Goal: Find specific page/section: Find specific page/section

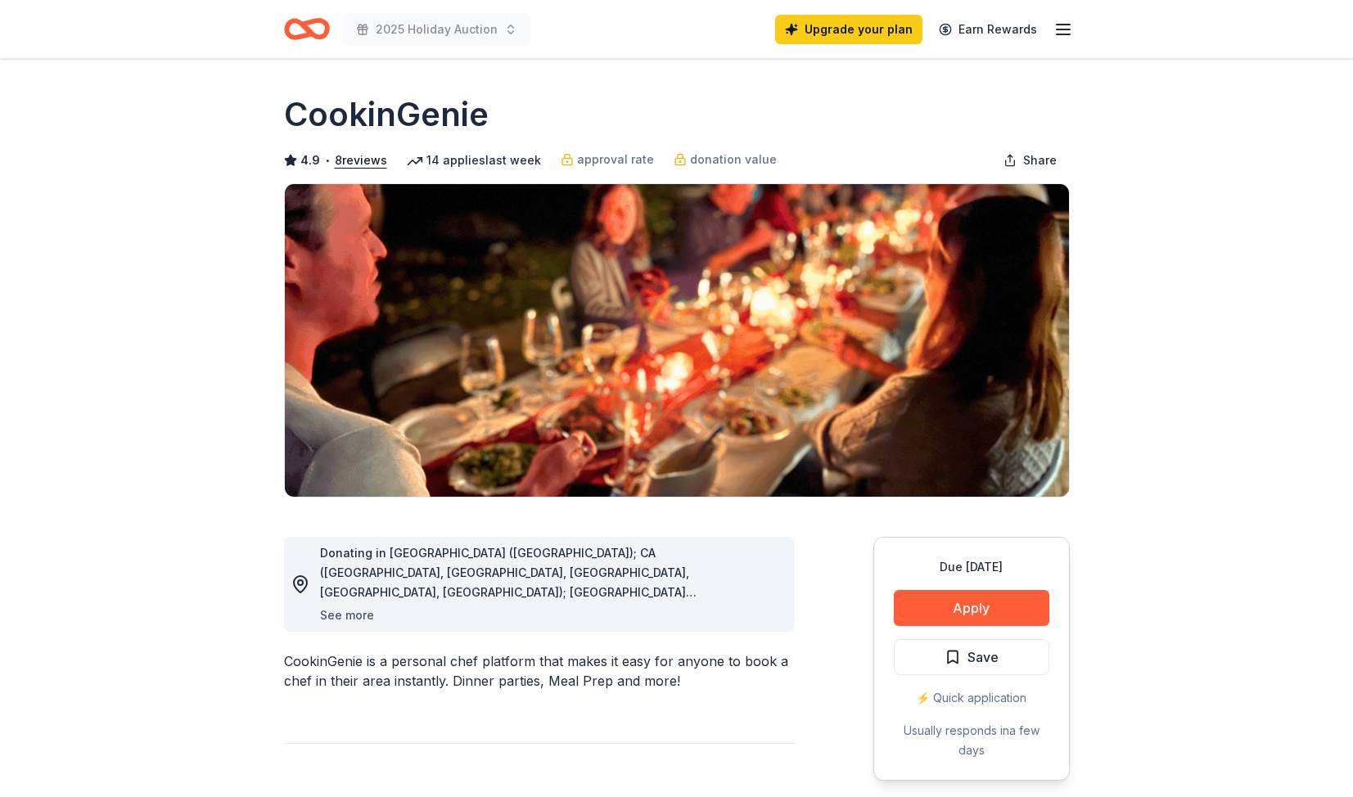
click at [362, 617] on button "See more" at bounding box center [347, 616] width 54 height 20
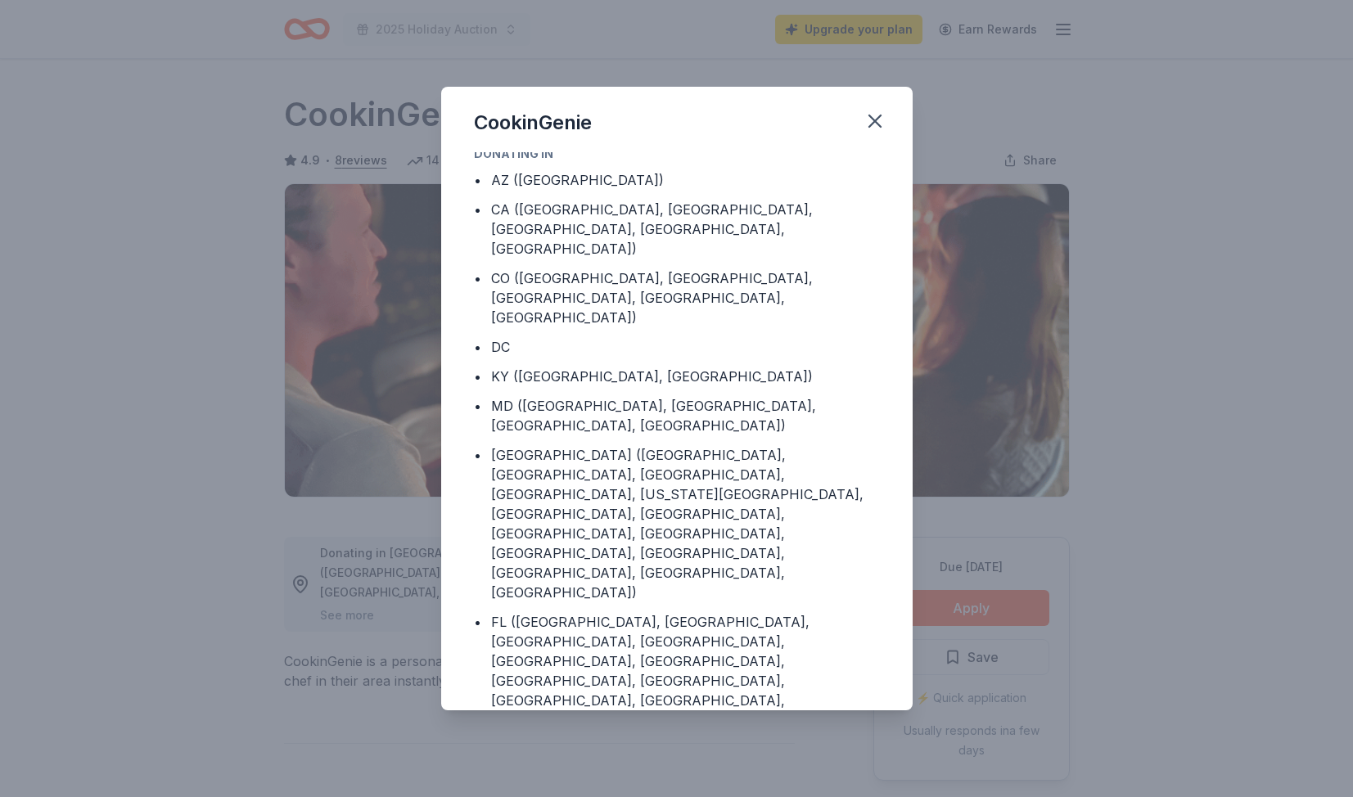
scroll to position [51, 0]
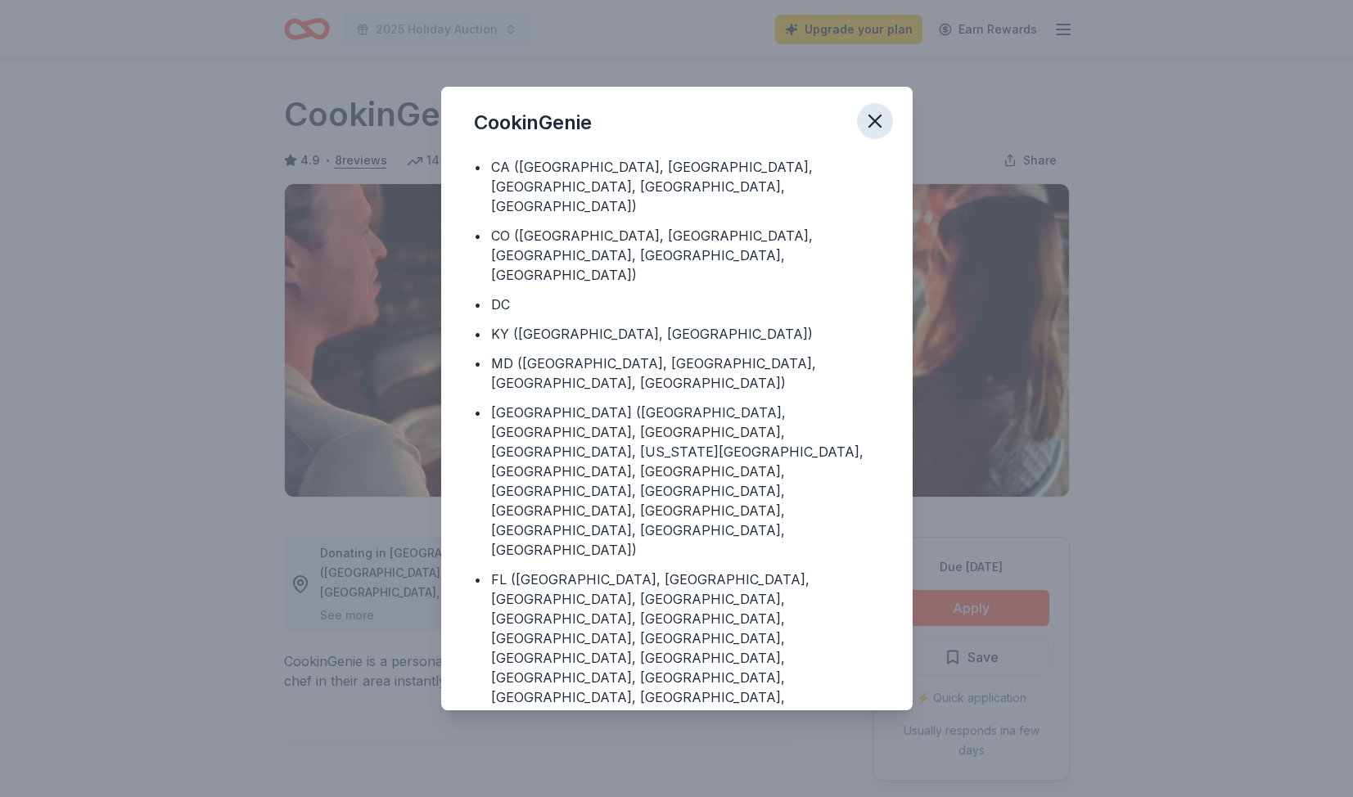
drag, startPoint x: 872, startPoint y: 116, endPoint x: 877, endPoint y: 132, distance: 16.6
click at [873, 117] on icon "button" at bounding box center [874, 121] width 23 height 23
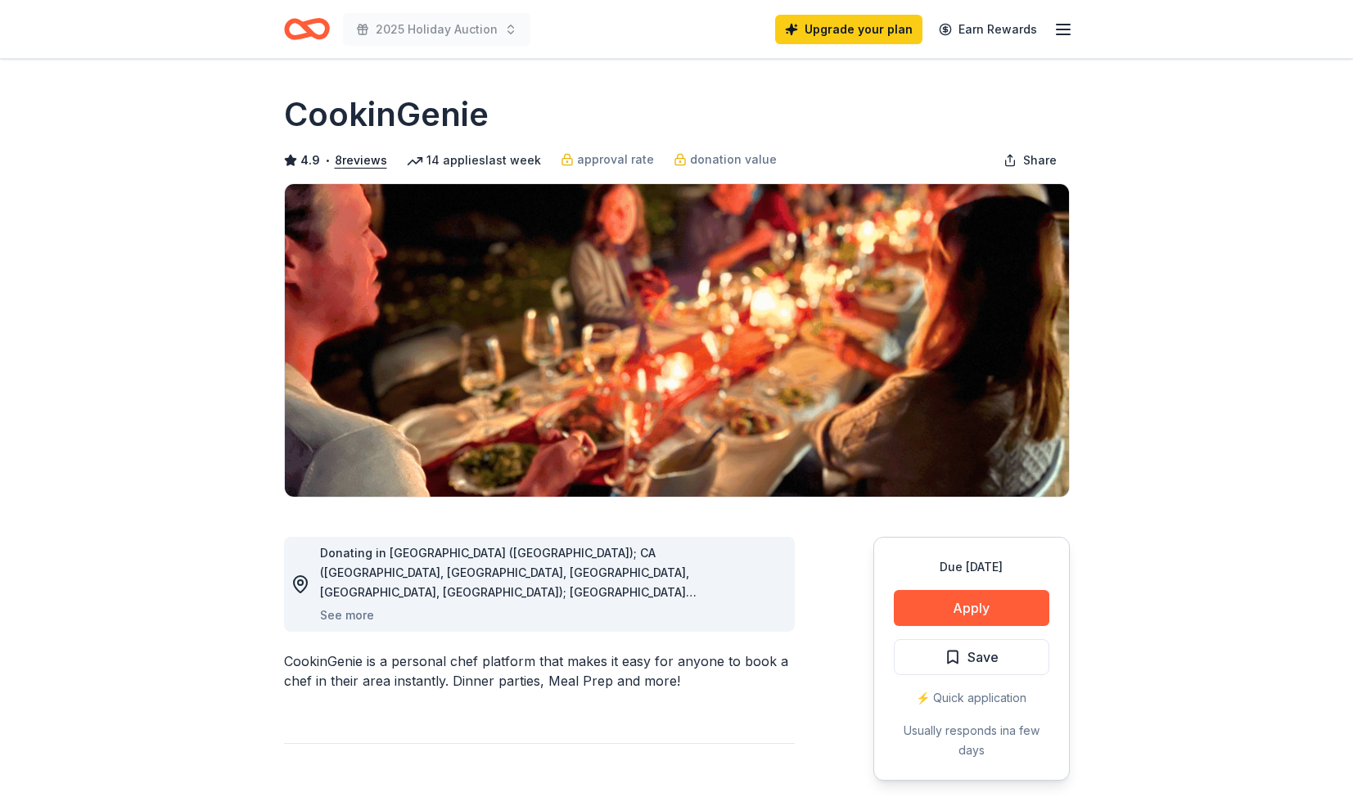
click at [1061, 29] on line "button" at bounding box center [1062, 29] width 13 height 0
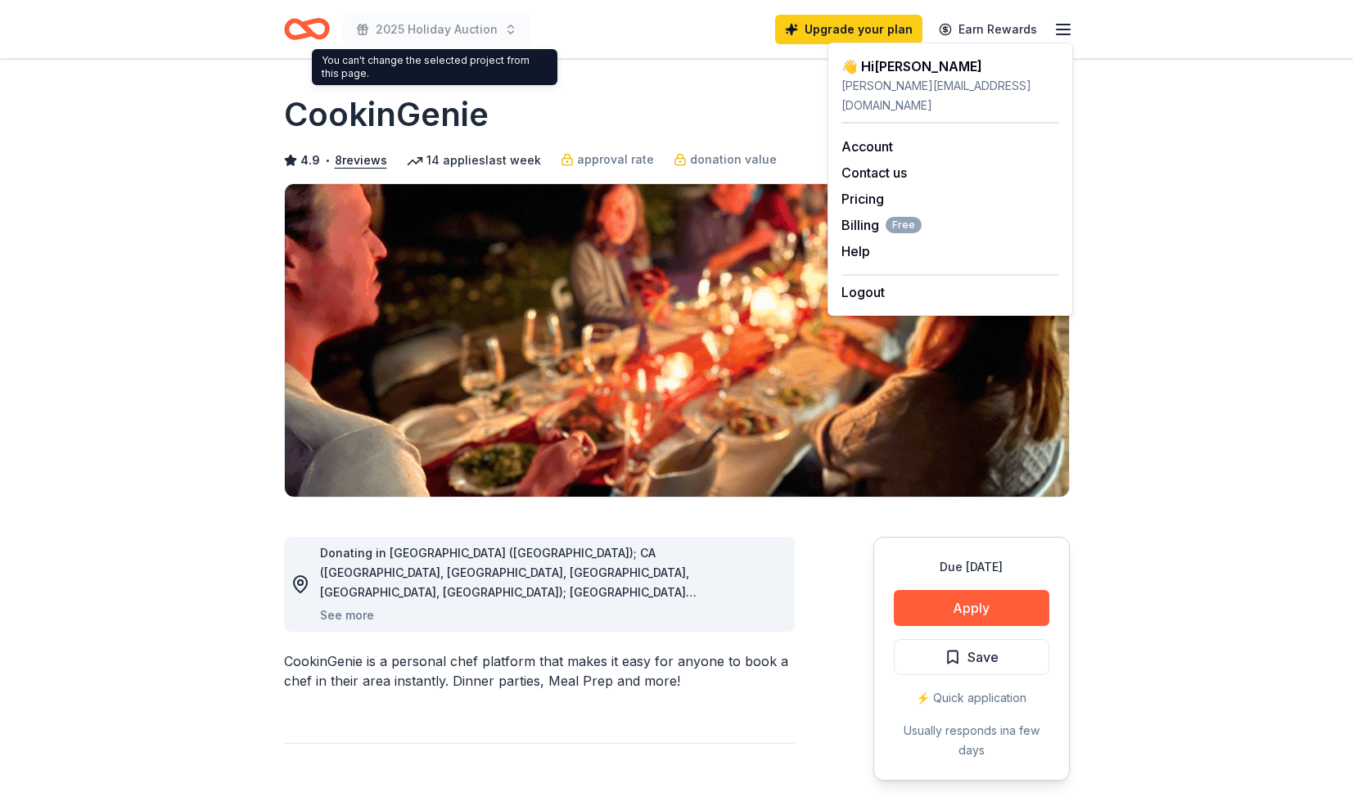
click at [427, 26] on span "2025 Holiday Auction" at bounding box center [437, 30] width 122 height 20
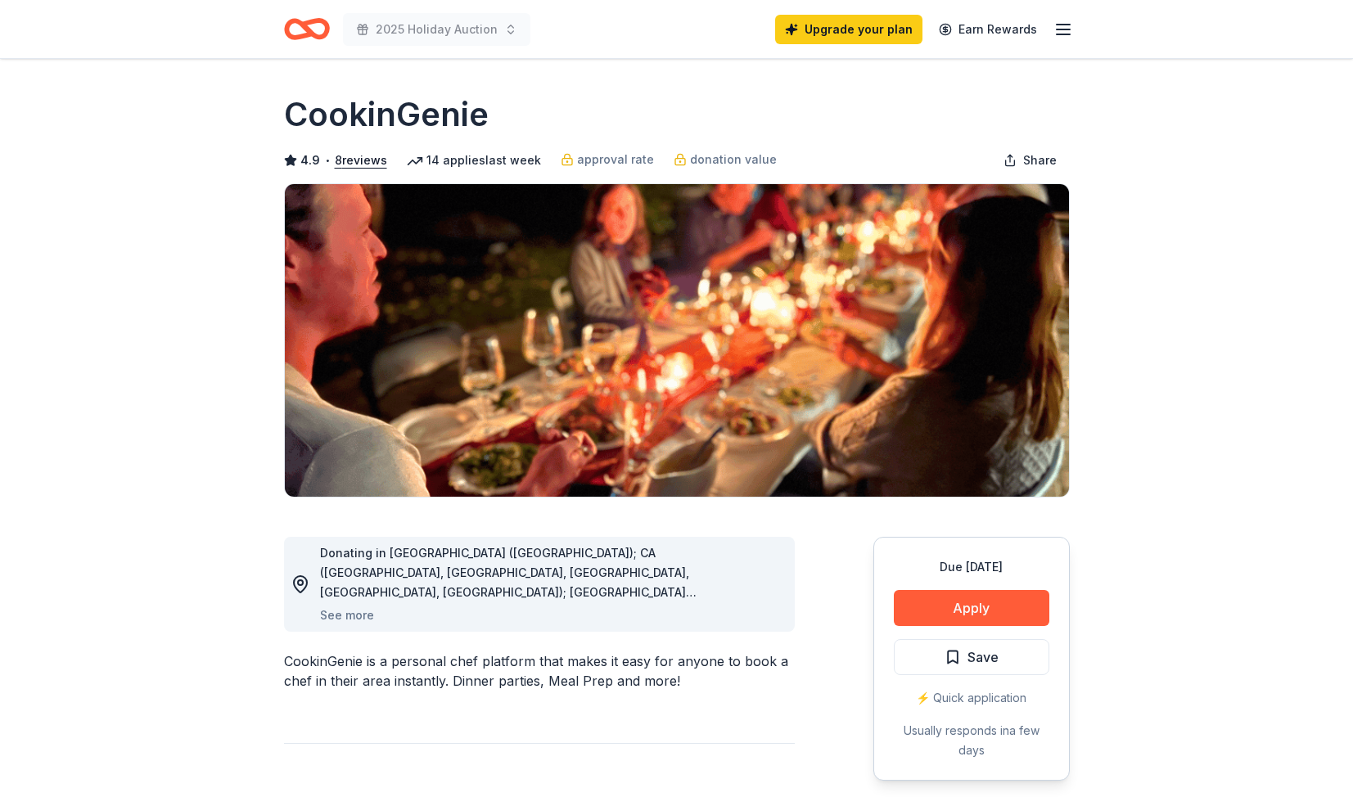
click at [666, 112] on div "CookinGenie" at bounding box center [677, 115] width 786 height 46
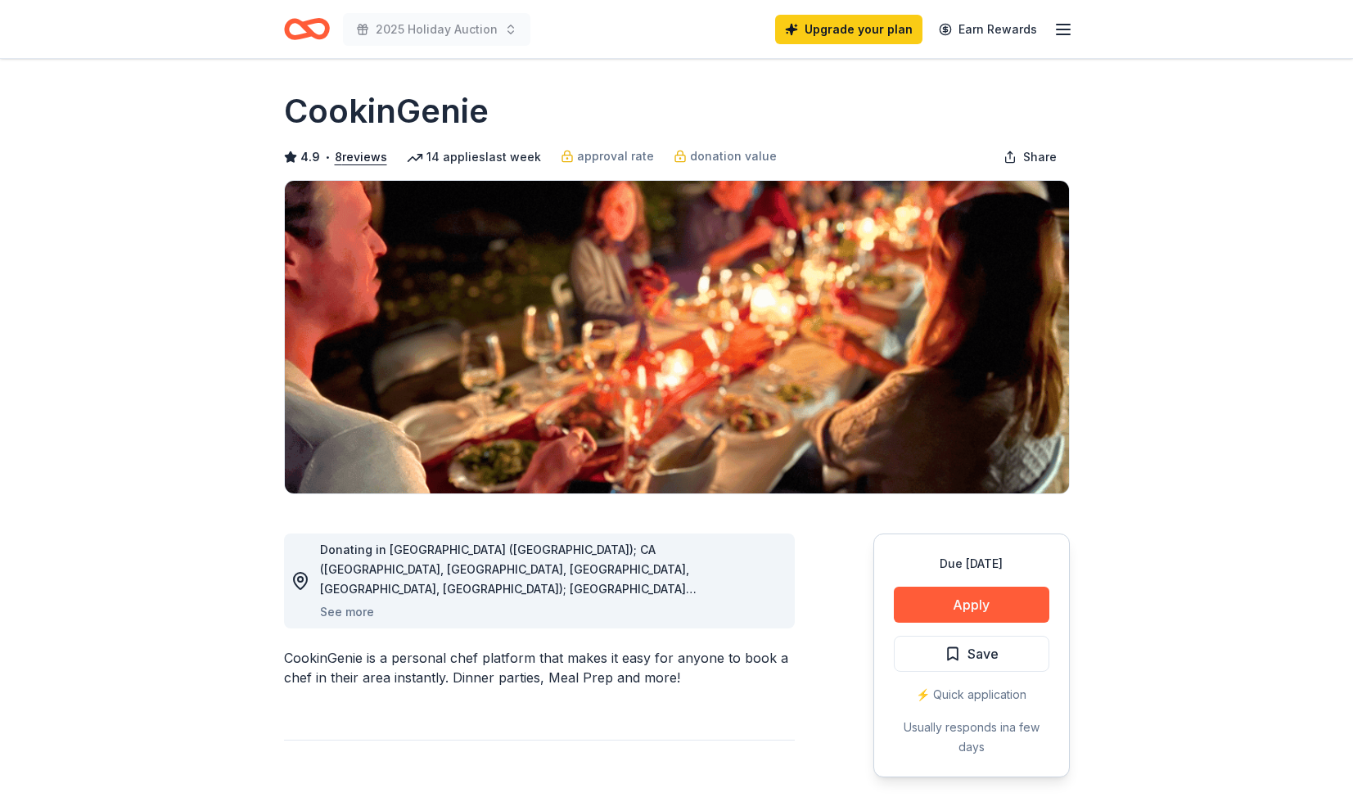
scroll to position [0, 0]
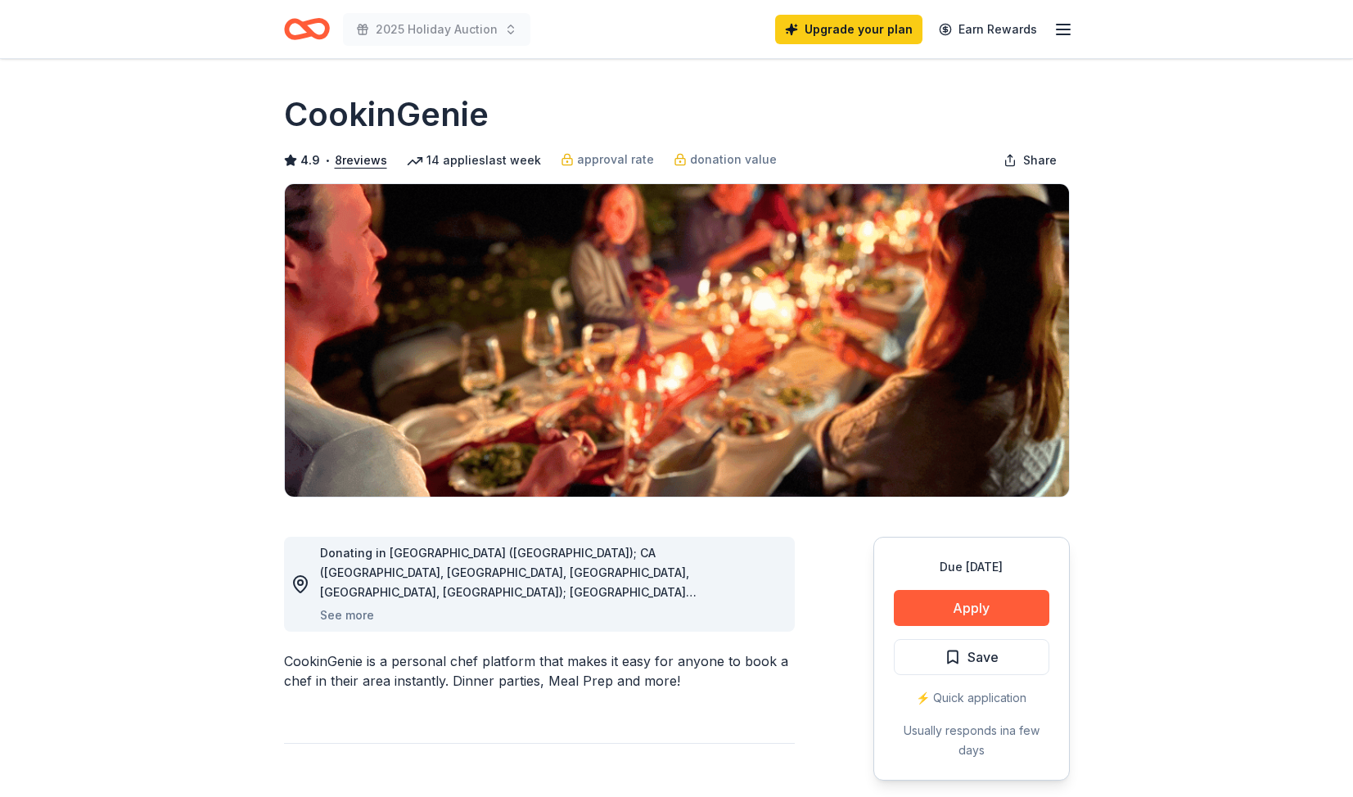
click at [301, 32] on icon "Home" at bounding box center [307, 29] width 46 height 38
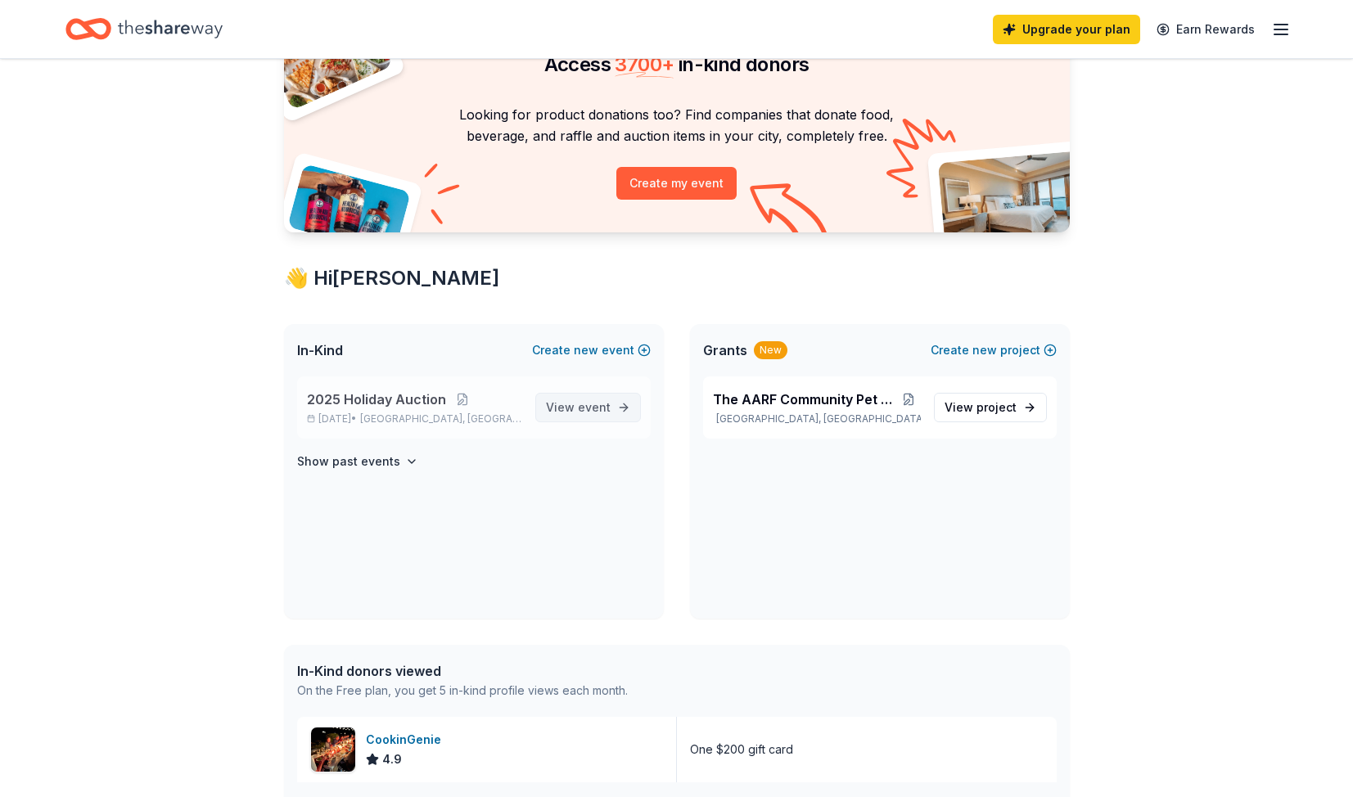
click at [604, 407] on span "event" at bounding box center [594, 407] width 33 height 14
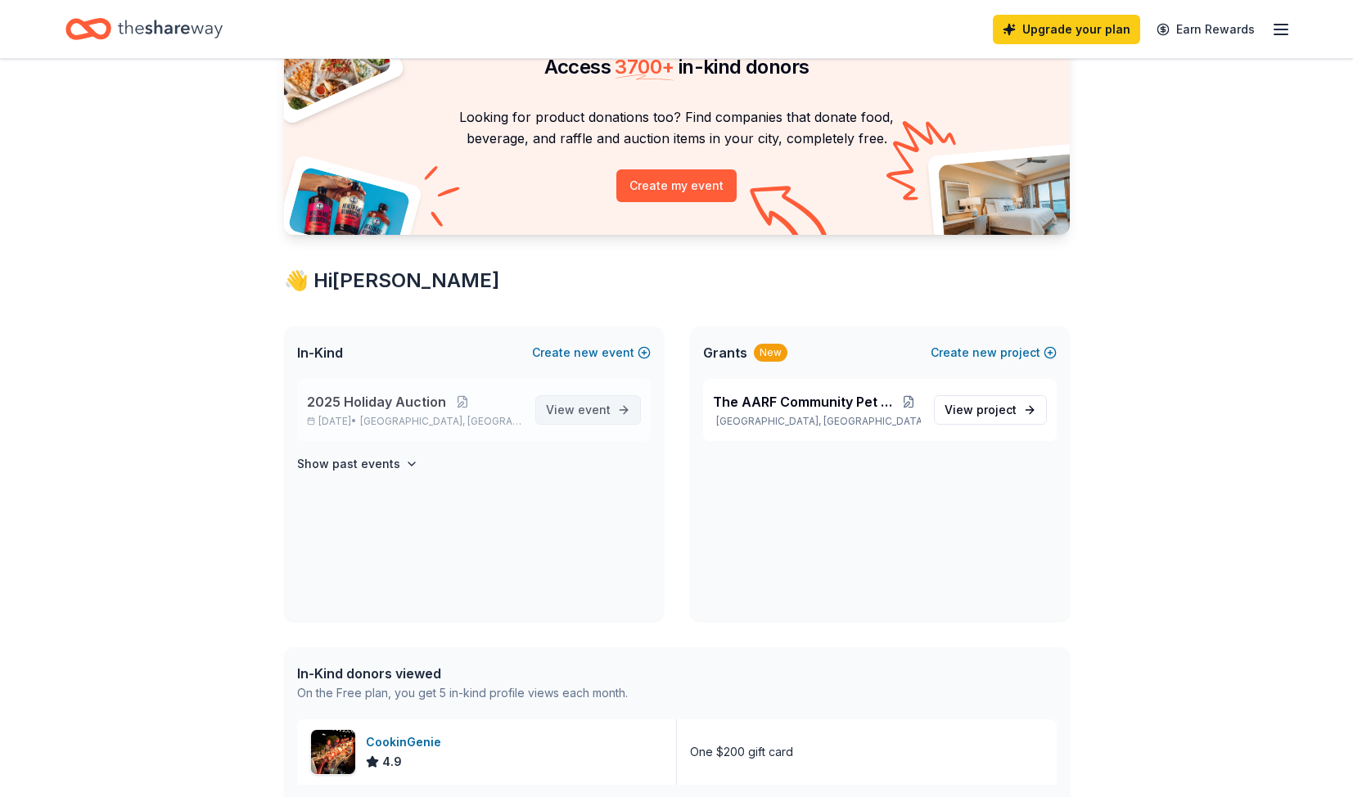
scroll to position [94, 0]
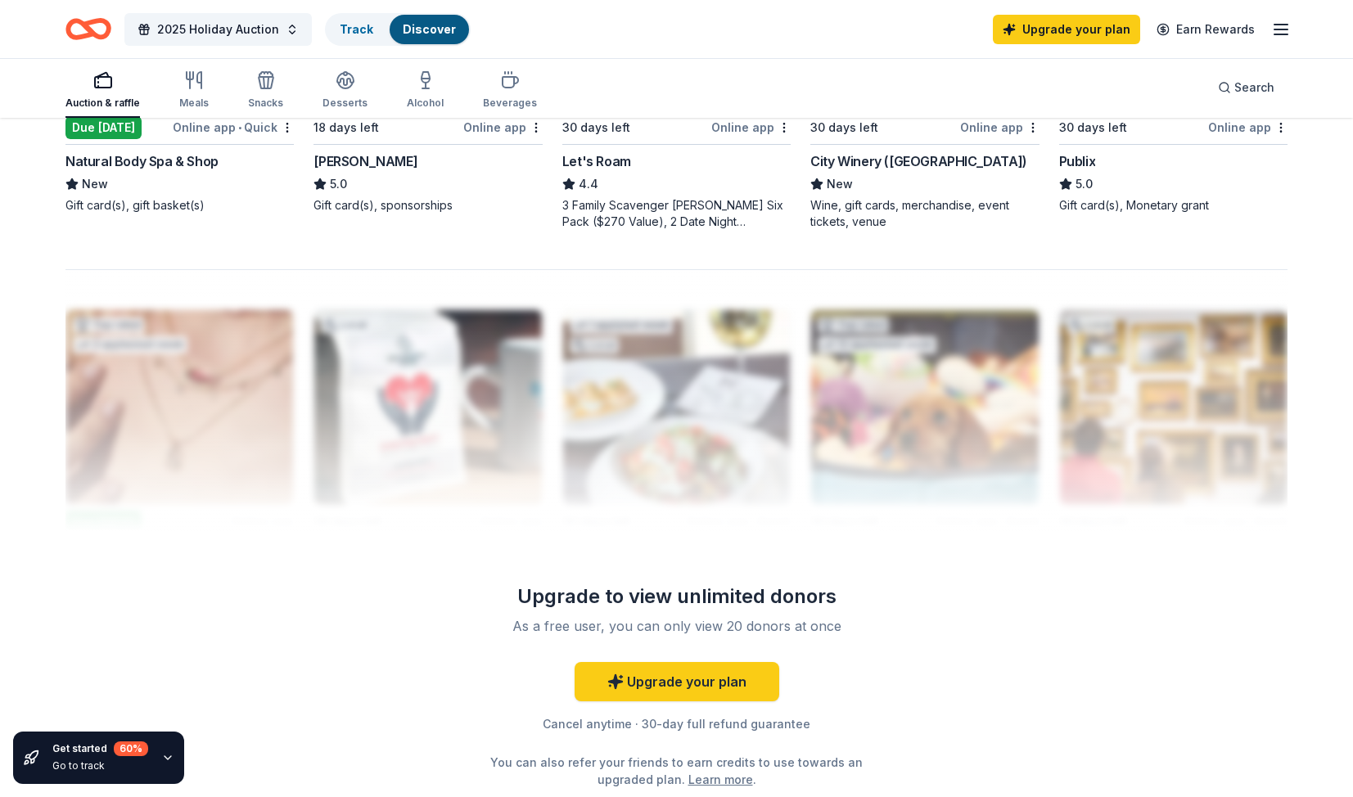
scroll to position [1455, 0]
